Goal: Task Accomplishment & Management: Use online tool/utility

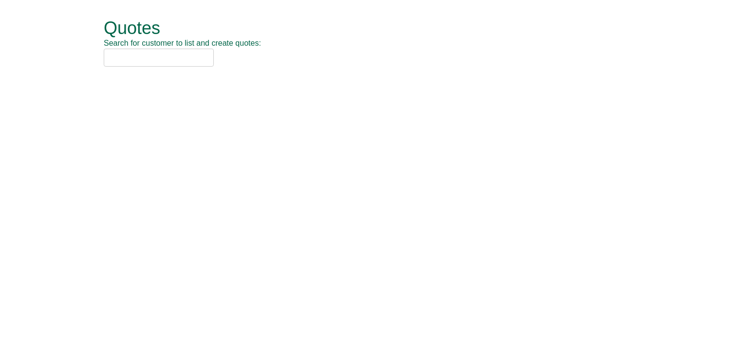
click at [174, 63] on input "text" at bounding box center [159, 58] width 110 height 18
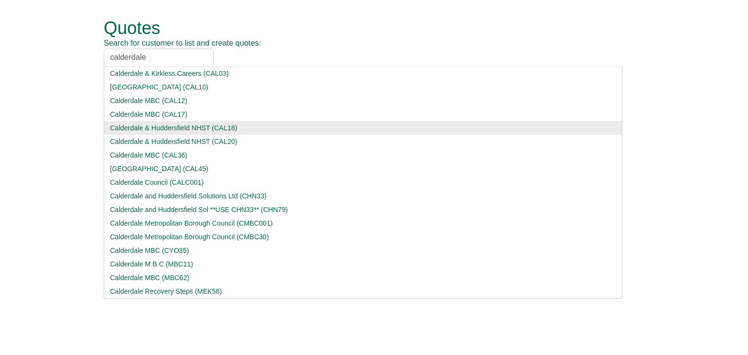
type input "calderdale"
click at [176, 132] on div "Calderdale & Huddersfield NHST (CAL18)" at bounding box center [363, 128] width 506 height 10
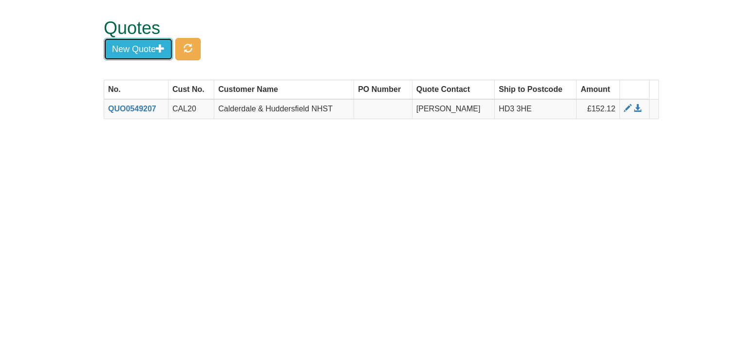
click at [138, 46] on button "New Quote" at bounding box center [138, 49] width 69 height 22
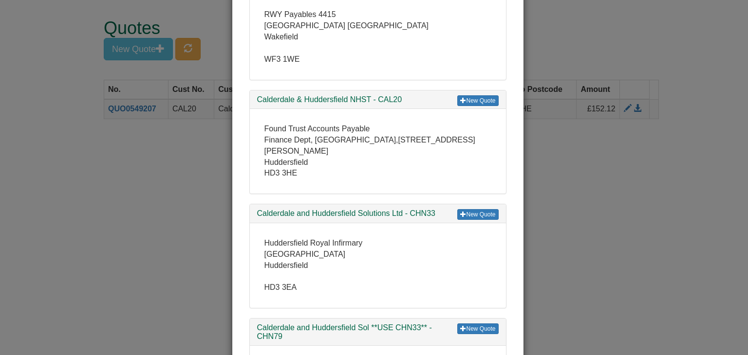
scroll to position [97, 0]
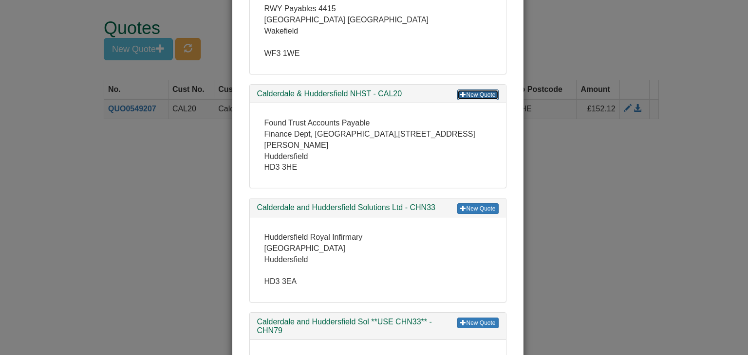
click at [473, 96] on link "New Quote" at bounding box center [477, 95] width 41 height 11
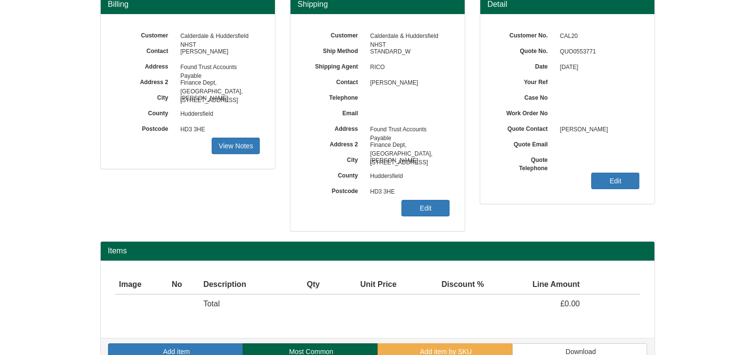
scroll to position [117, 0]
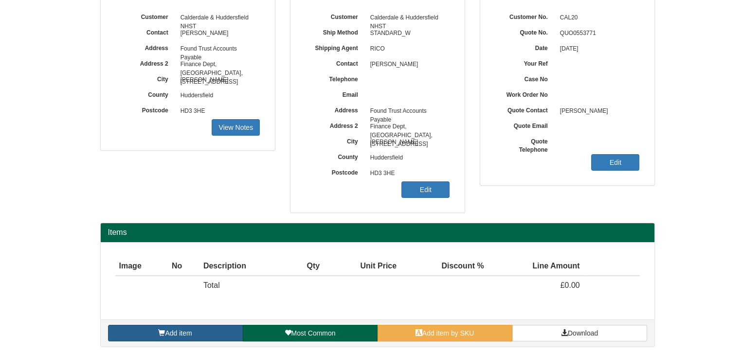
click at [203, 335] on link "Add item" at bounding box center [175, 333] width 135 height 17
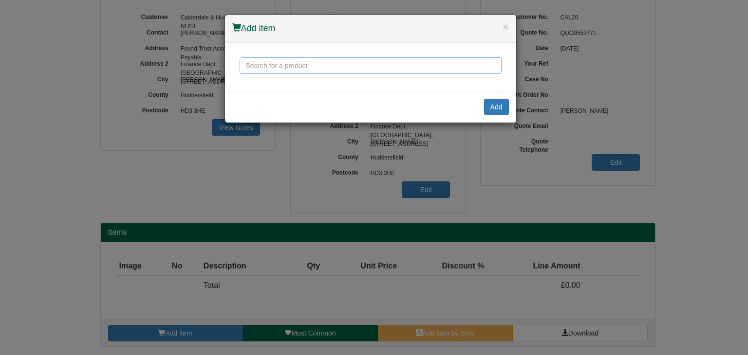
click at [329, 61] on input "text" at bounding box center [371, 65] width 262 height 17
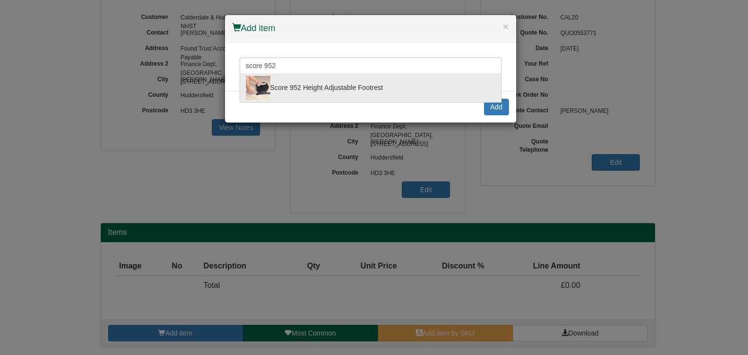
click at [327, 81] on div "Score 952 Height Adjustable Footrest" at bounding box center [370, 88] width 249 height 24
type input "Score 952 Height Adjustable Footrest"
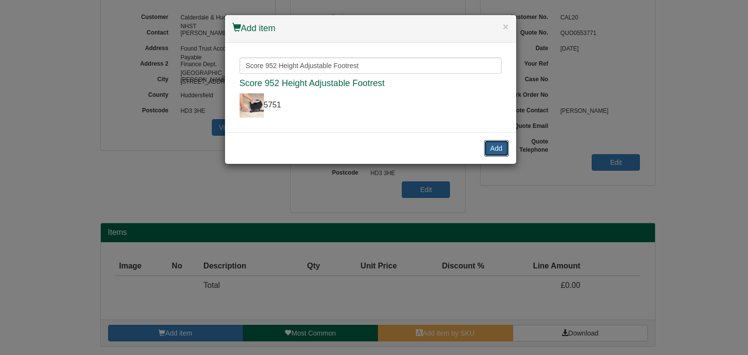
click at [498, 146] on button "Add" at bounding box center [496, 148] width 25 height 17
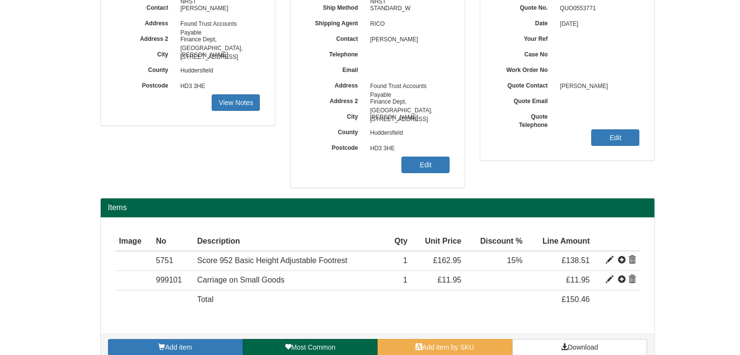
scroll to position [156, 0]
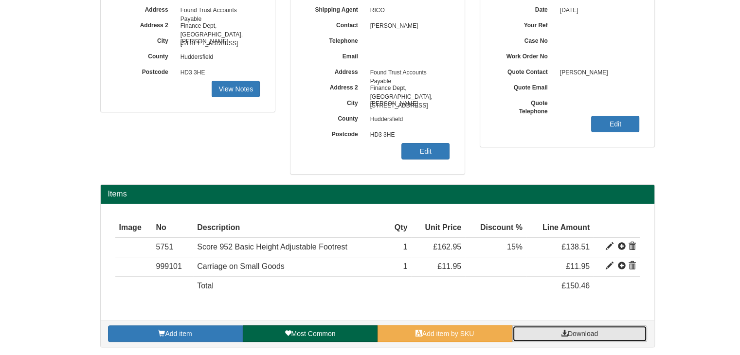
click at [575, 330] on span "Download" at bounding box center [583, 334] width 30 height 8
